Goal: Navigation & Orientation: Understand site structure

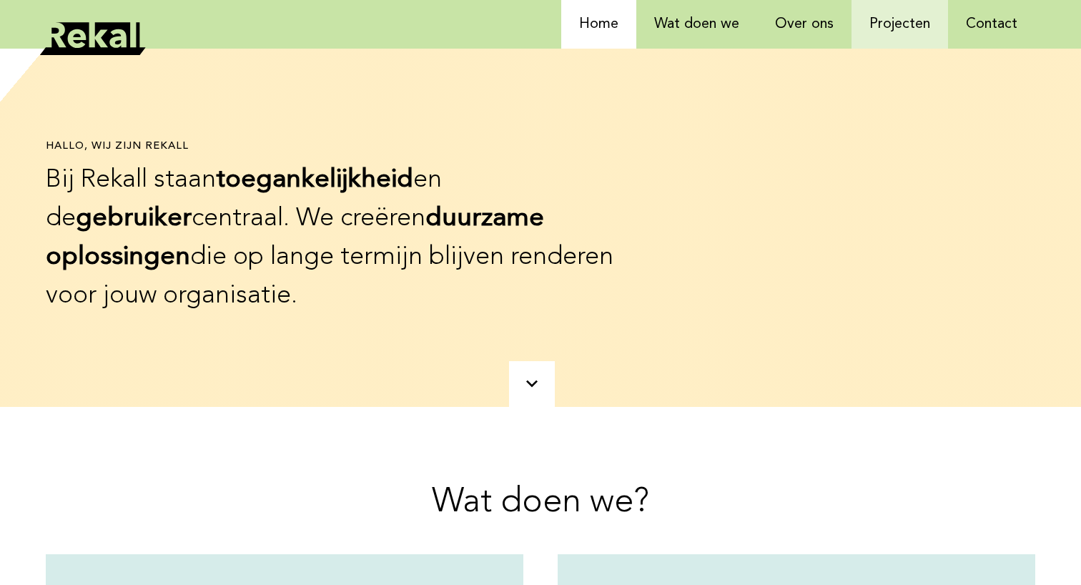
click at [878, 18] on link "Projecten" at bounding box center [899, 24] width 96 height 49
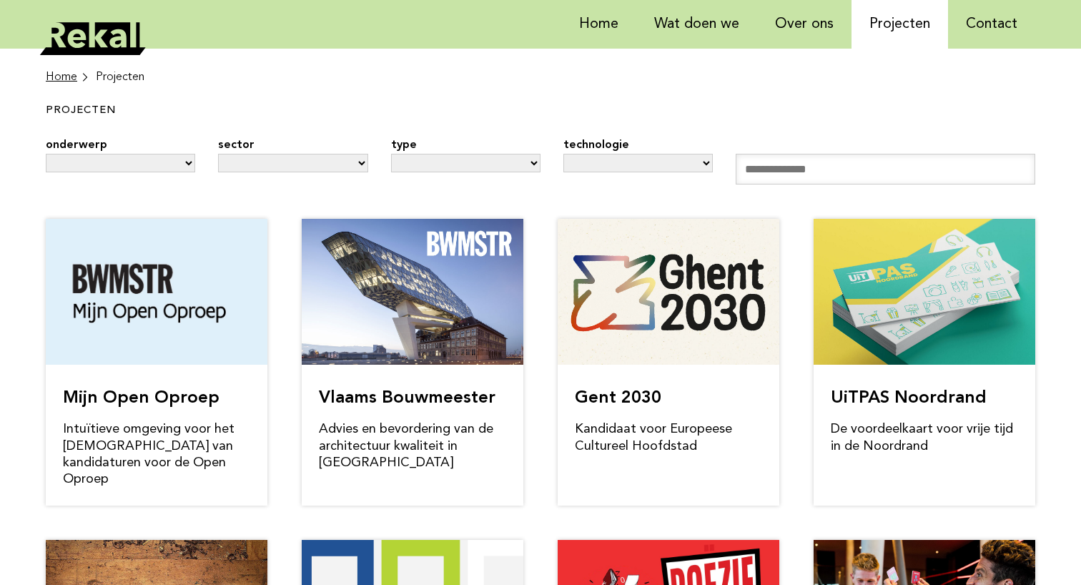
click at [978, 30] on link "Contact" at bounding box center [991, 24] width 87 height 49
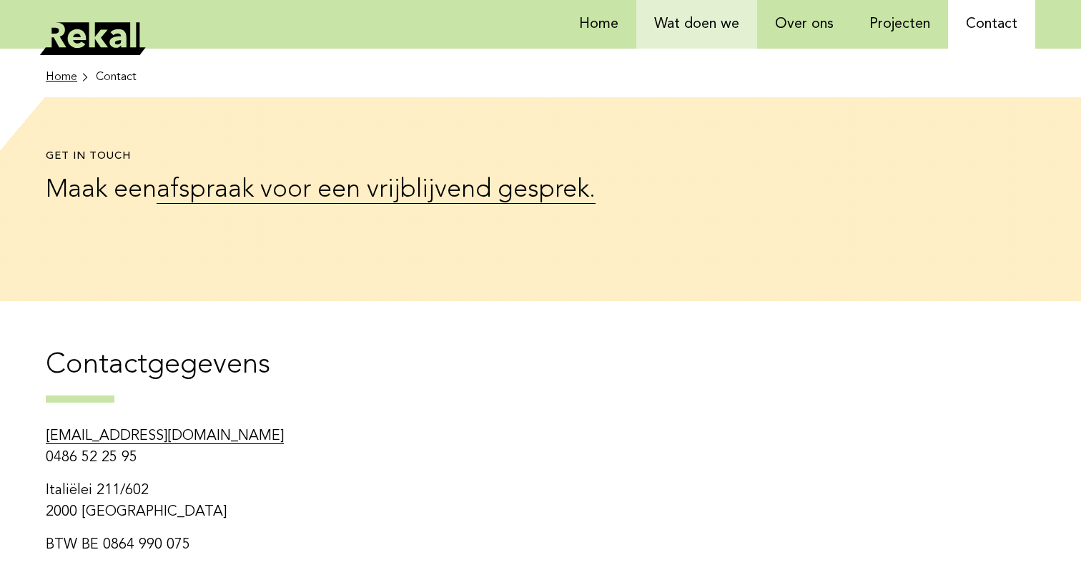
click at [734, 29] on link "Wat doen we" at bounding box center [696, 24] width 121 height 49
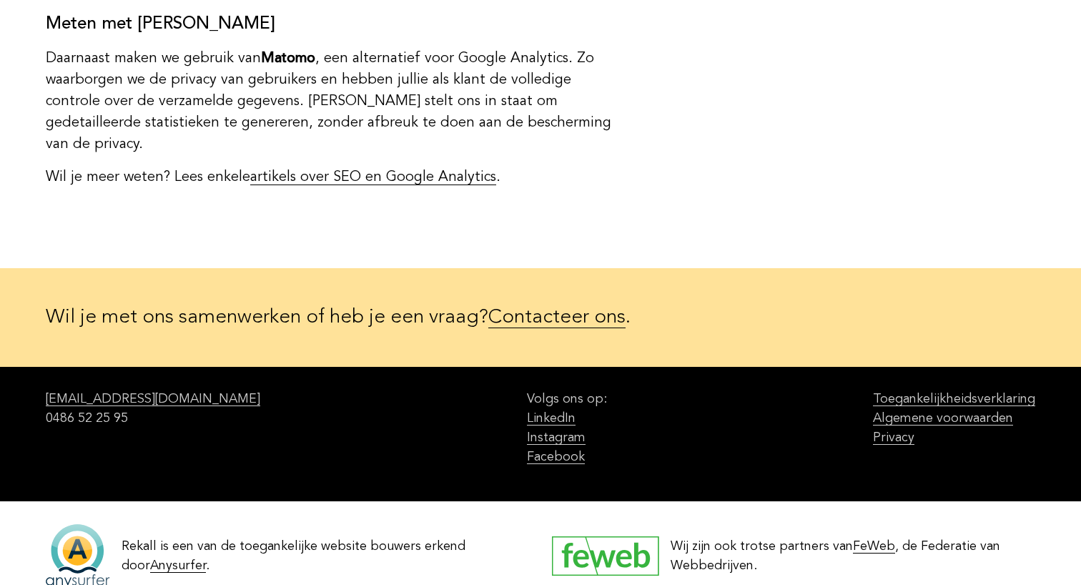
scroll to position [3530, 0]
